Goal: Obtain resource: Download file/media

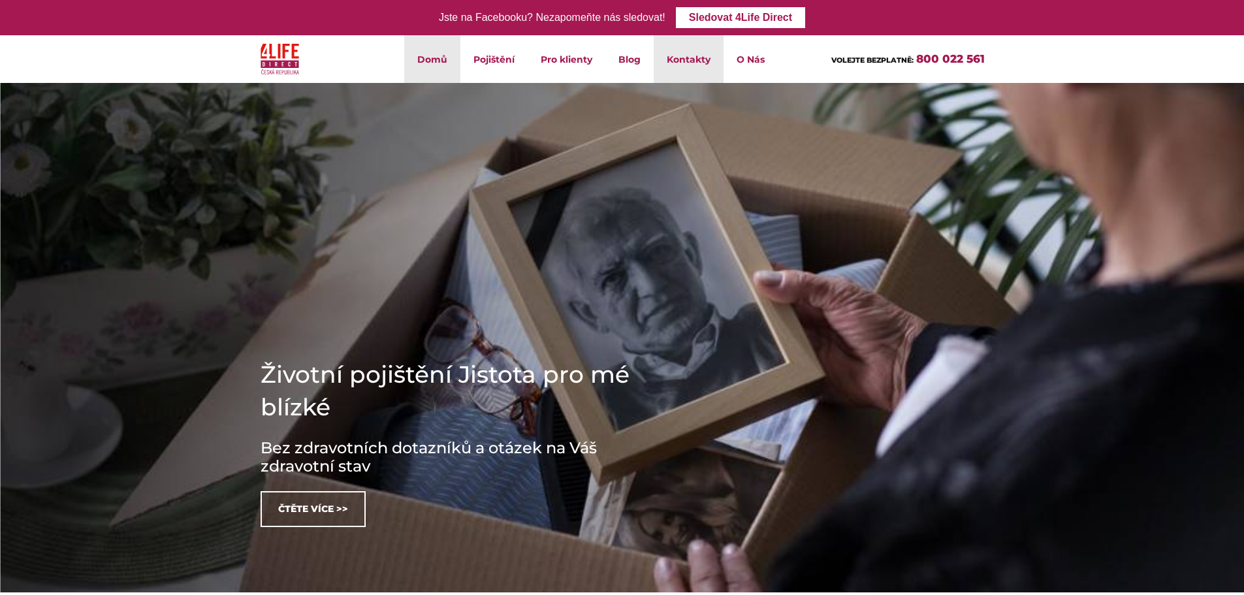
click at [683, 57] on link "Kontakty" at bounding box center [689, 59] width 70 height 48
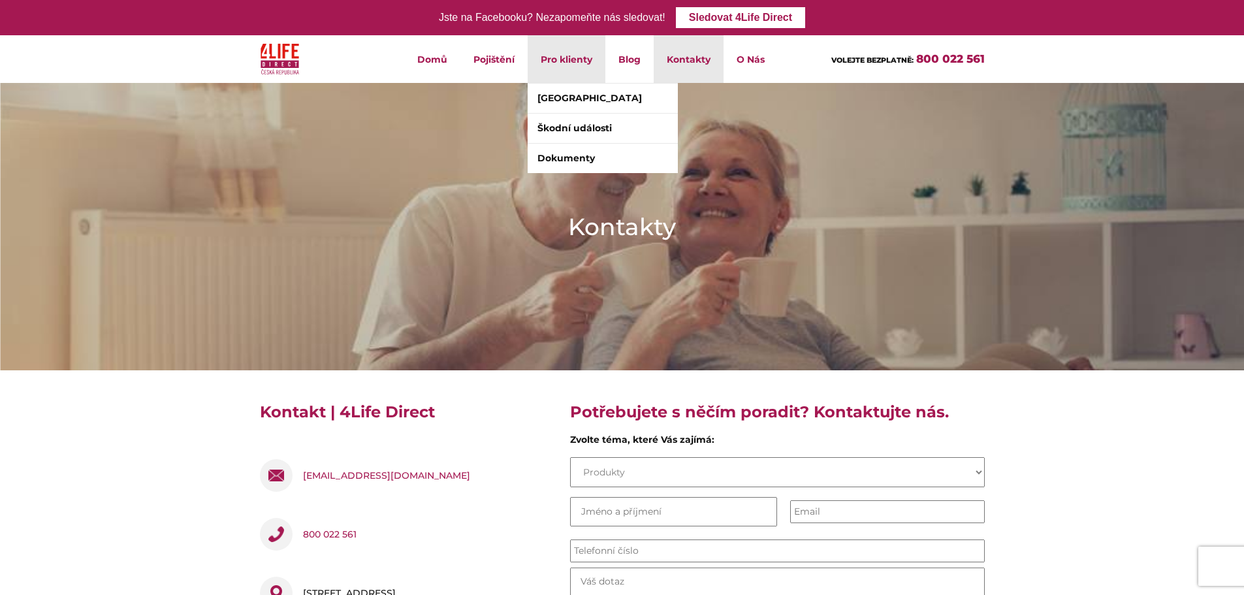
click at [560, 59] on li "Pro klienty [GEOGRAPHIC_DATA] [GEOGRAPHIC_DATA] události Dokumenty" at bounding box center [567, 59] width 78 height 48
click at [571, 127] on link "Škodní události" at bounding box center [603, 128] width 150 height 29
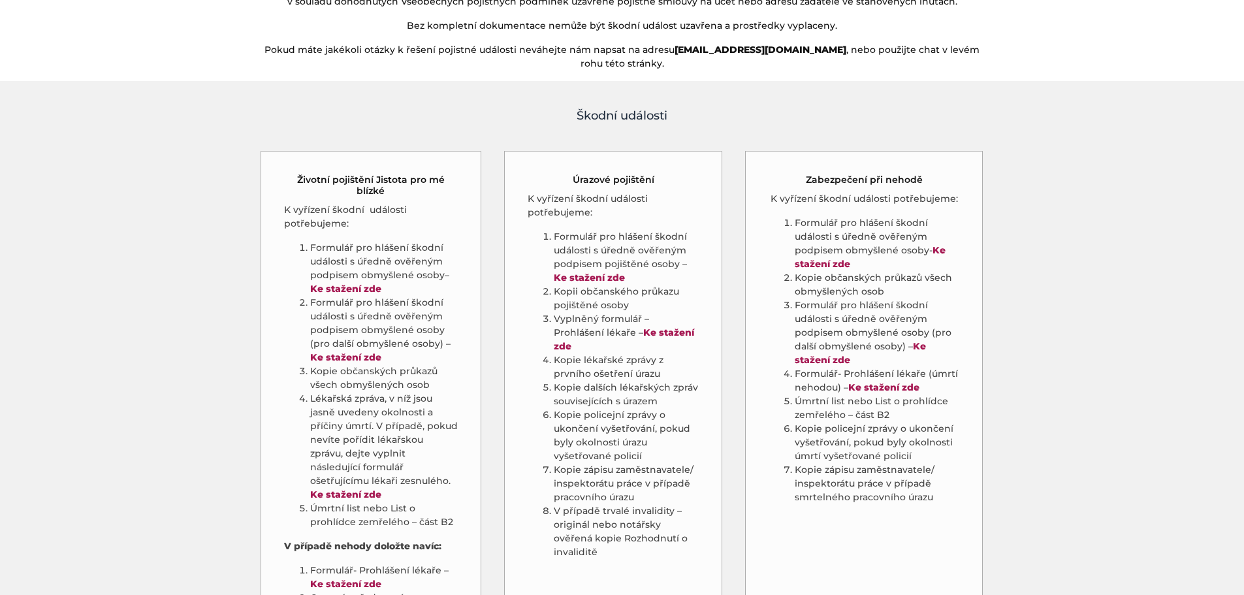
scroll to position [588, 0]
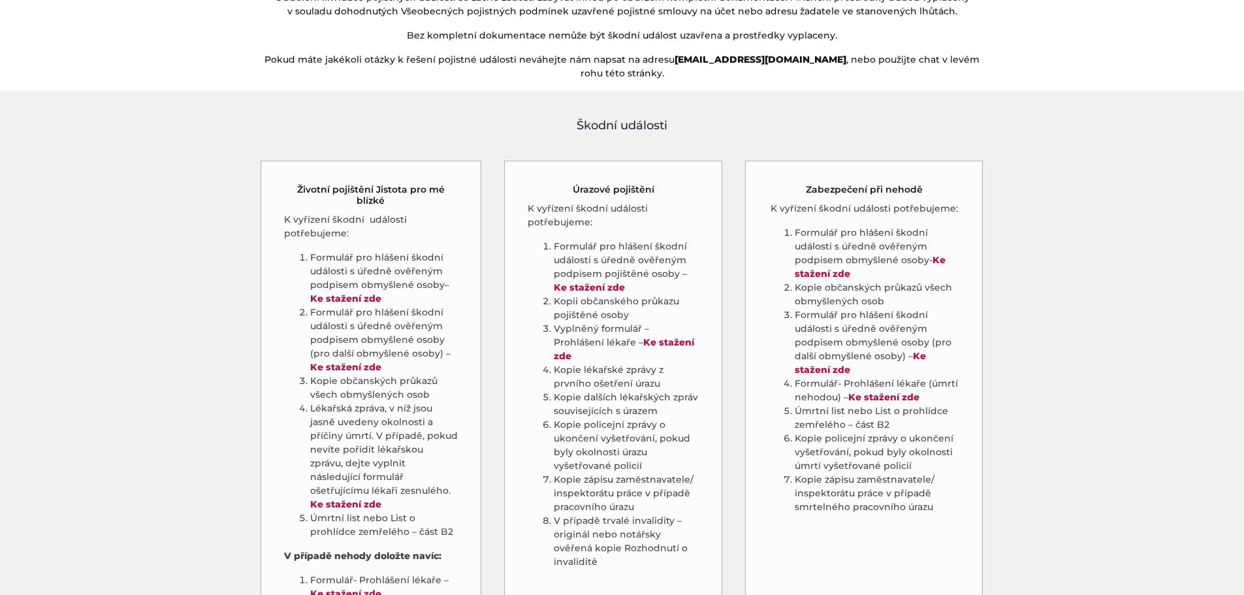
drag, startPoint x: 313, startPoint y: 301, endPoint x: 357, endPoint y: 333, distance: 54.2
click at [357, 334] on li "Formulář pro hlášení škodní události s úředně ověřeným podpisem obmyšlené osoby…" at bounding box center [384, 340] width 148 height 69
click at [342, 293] on strong "Ke stažení zde" at bounding box center [345, 299] width 71 height 12
